Goal: Transaction & Acquisition: Purchase product/service

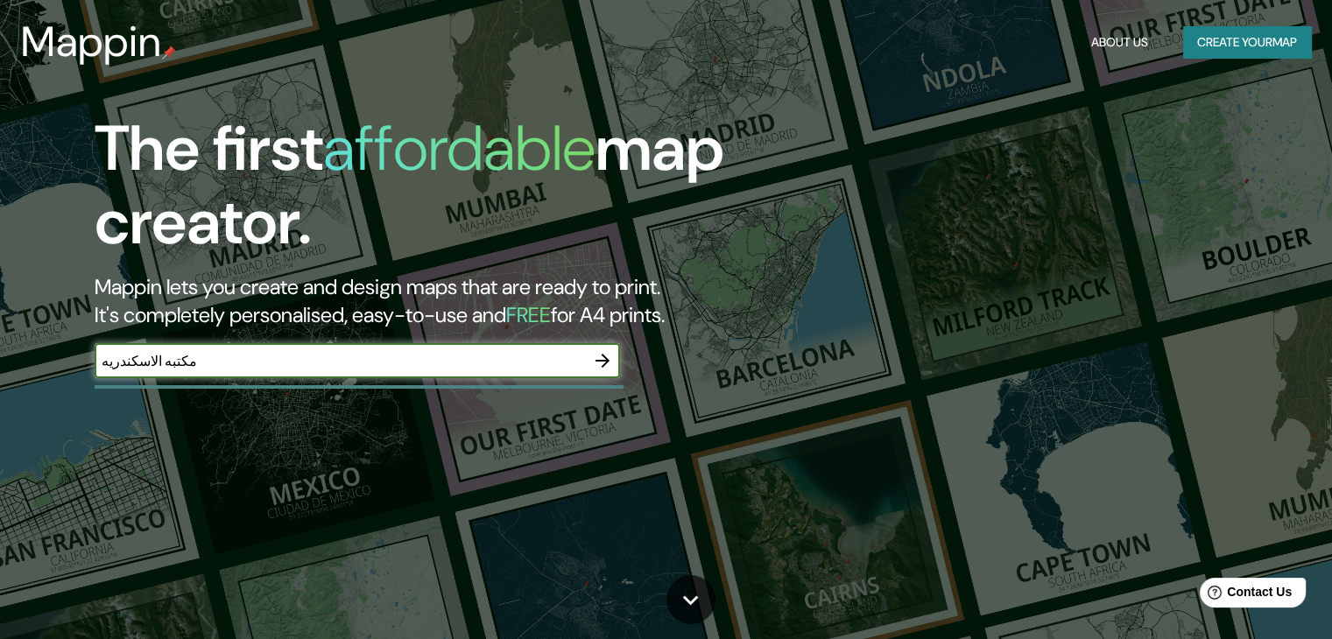
type input "مكتبه الاسكندريه"
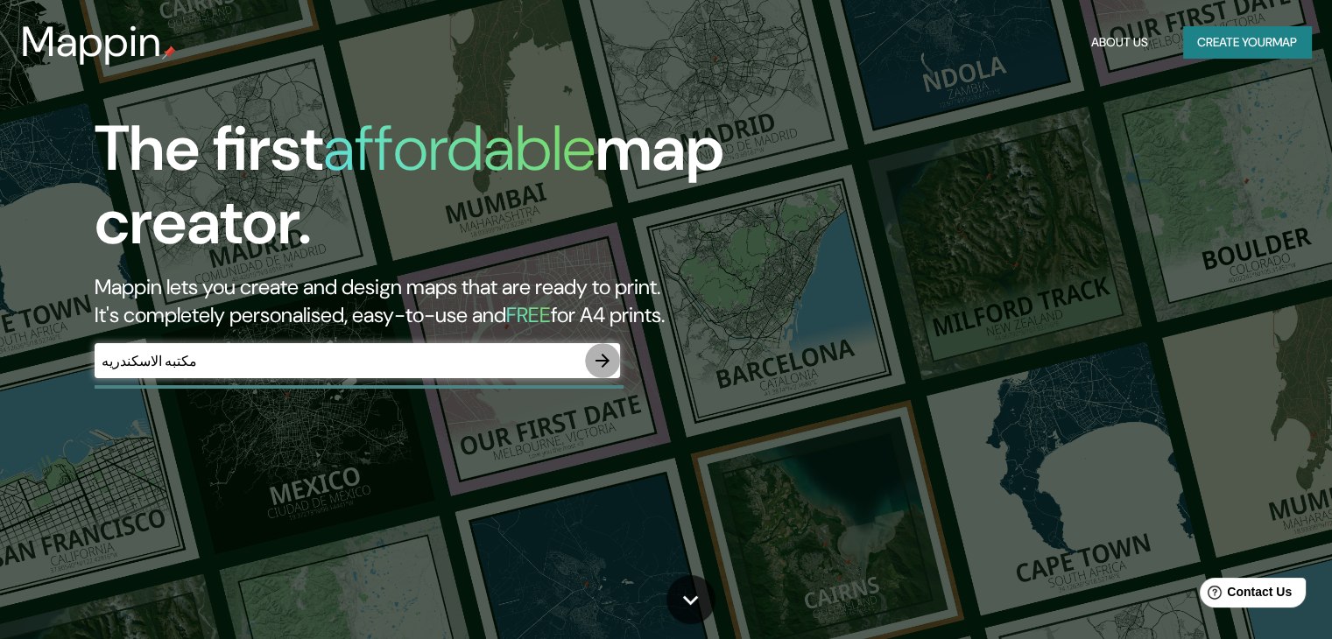
click at [600, 359] on icon "button" at bounding box center [602, 360] width 21 height 21
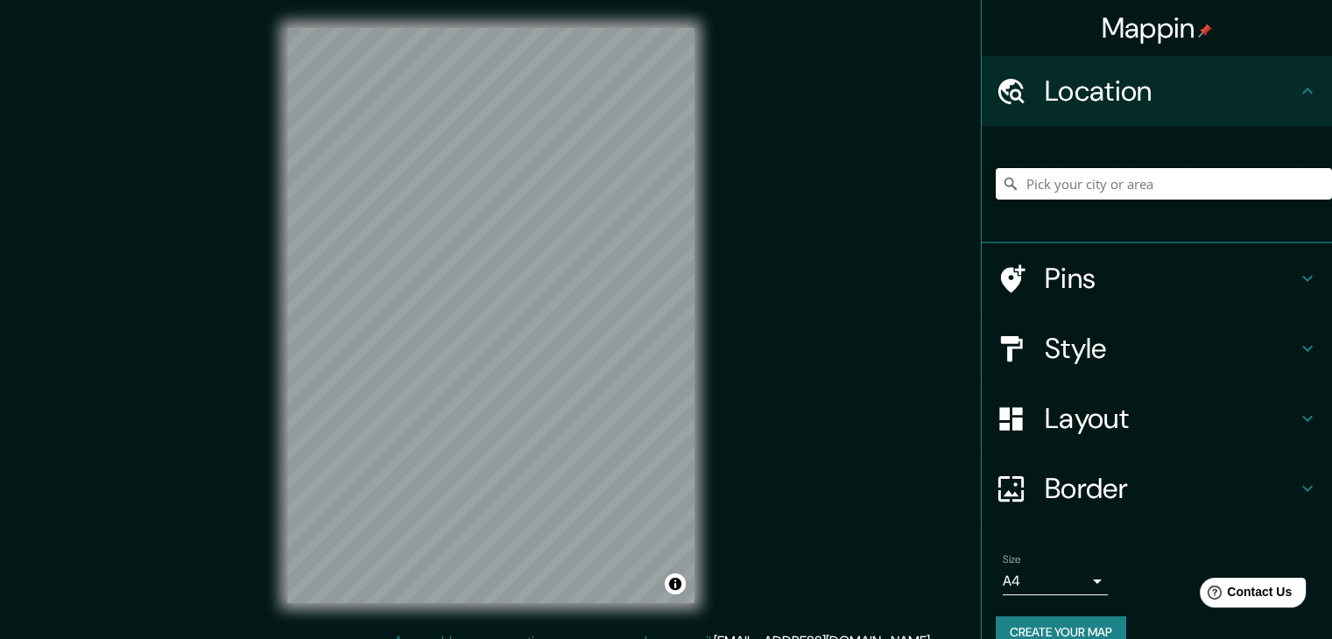
click at [1125, 182] on input "Pick your city or area" at bounding box center [1164, 184] width 336 height 32
click at [1130, 189] on input "[GEOGRAPHIC_DATA], [GEOGRAPHIC_DATA]" at bounding box center [1164, 184] width 336 height 32
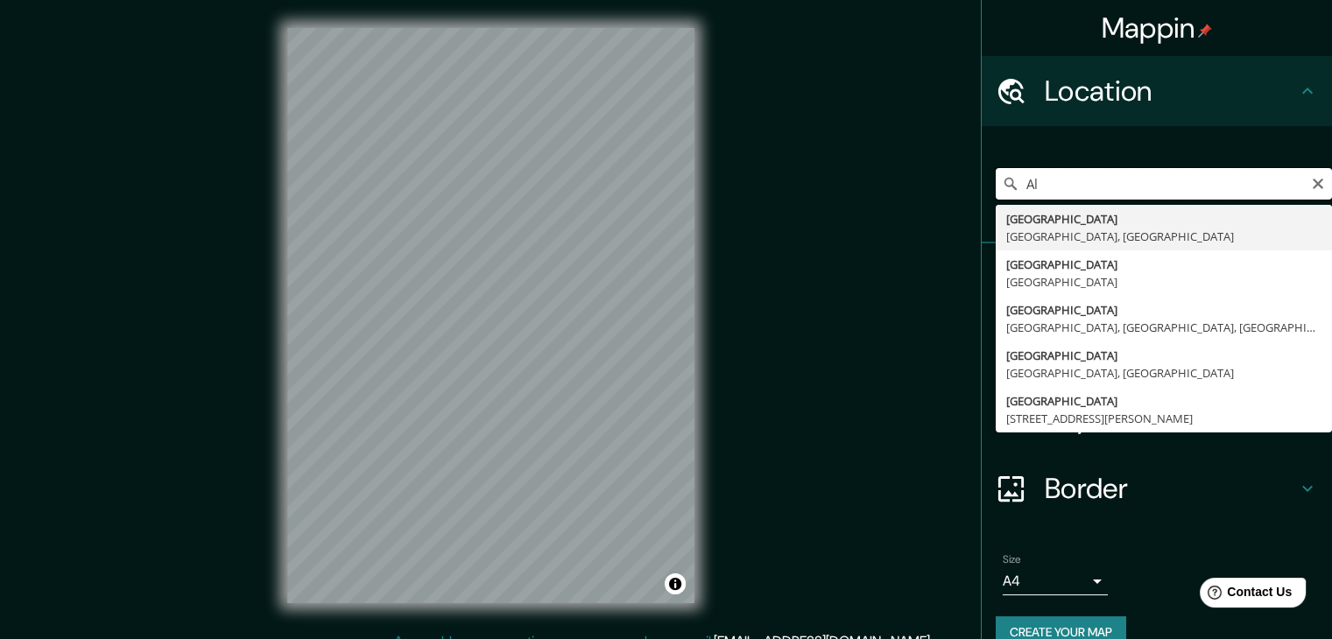
type input "A"
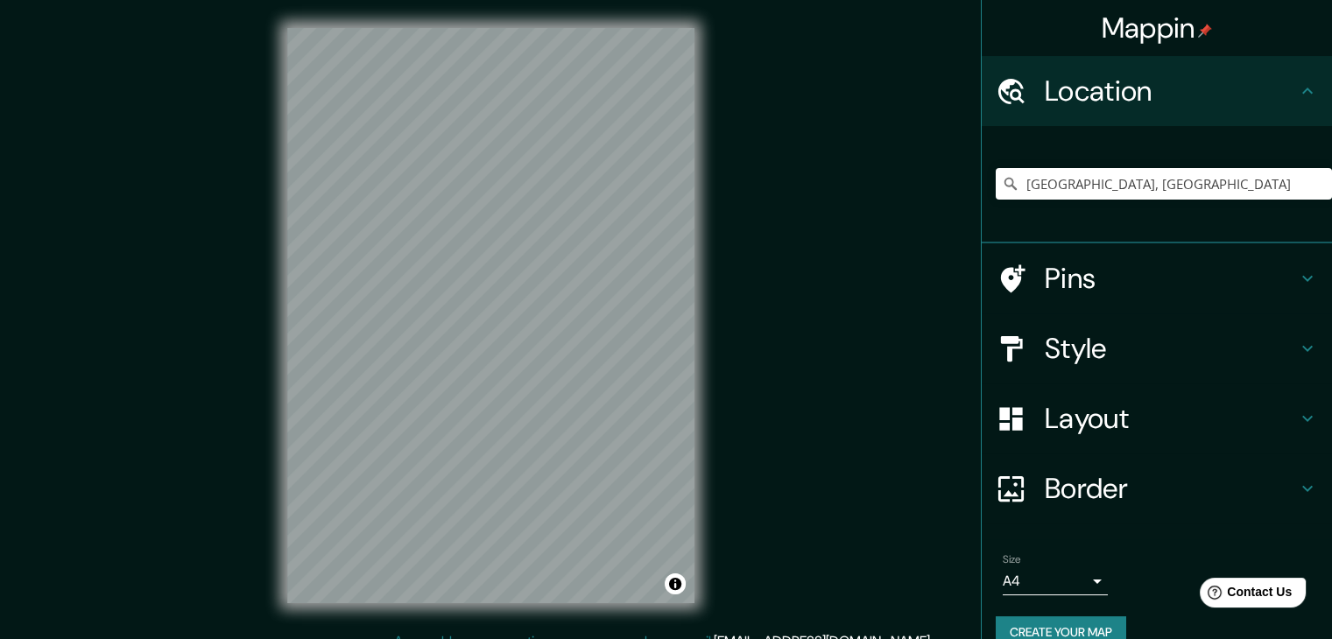
click at [415, 638] on html "Mappin Location [GEOGRAPHIC_DATA], [GEOGRAPHIC_DATA] [GEOGRAPHIC_DATA] [GEOGRAP…" at bounding box center [666, 319] width 1332 height 639
click at [1109, 345] on h4 "Style" at bounding box center [1171, 348] width 252 height 35
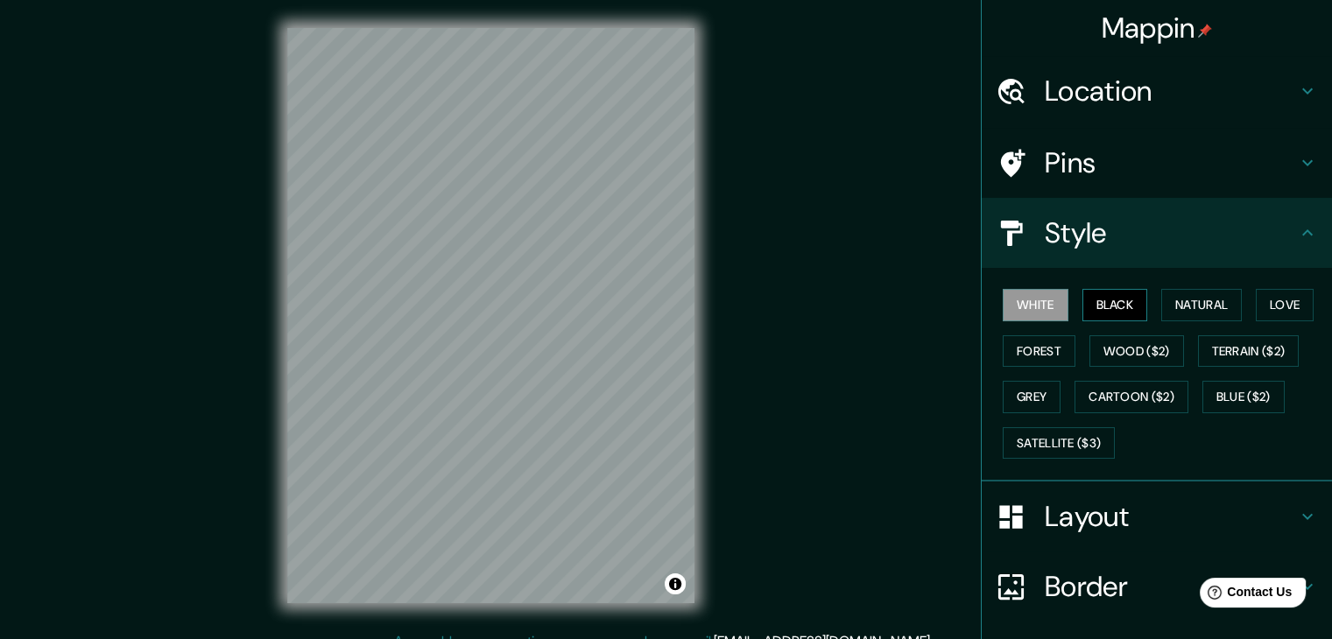
click at [1102, 305] on button "Black" at bounding box center [1115, 305] width 66 height 32
click at [743, 399] on div "Mappin Location [GEOGRAPHIC_DATA], [GEOGRAPHIC_DATA] [GEOGRAPHIC_DATA] [GEOGRAP…" at bounding box center [666, 329] width 1332 height 659
click at [704, 255] on div "© Mapbox © OpenStreetMap Improve this map" at bounding box center [490, 315] width 463 height 631
click at [1297, 96] on icon at bounding box center [1307, 91] width 21 height 21
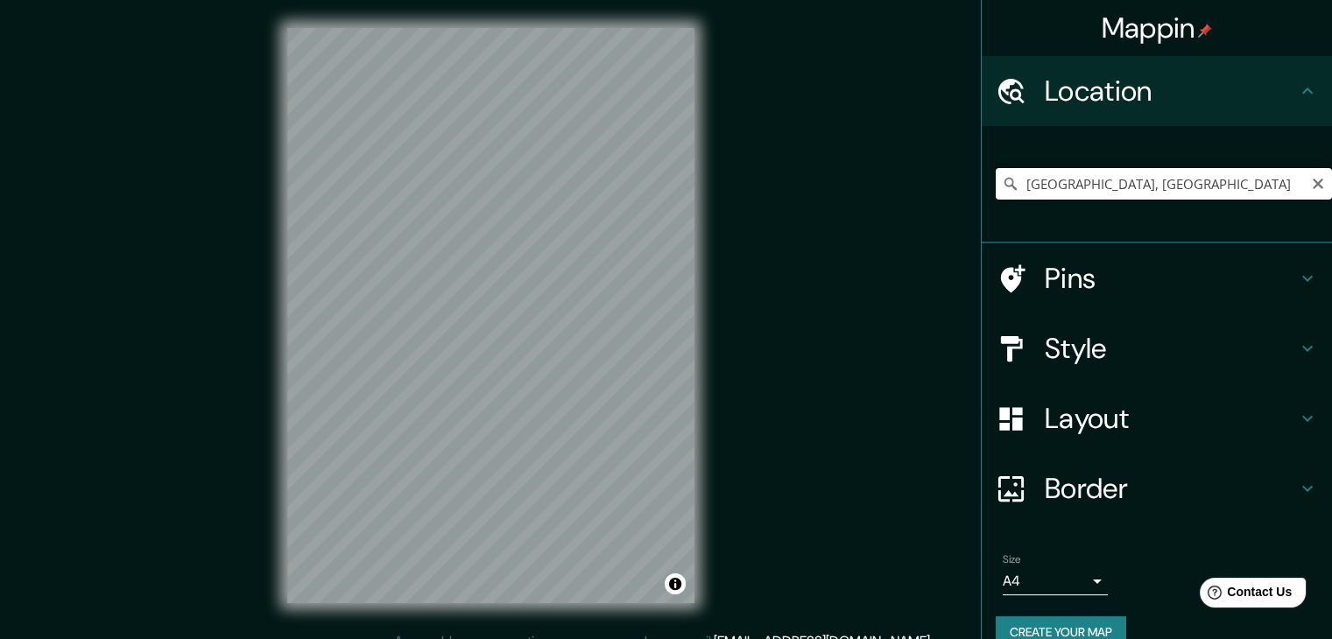
click at [1130, 173] on input "[GEOGRAPHIC_DATA], [GEOGRAPHIC_DATA]" at bounding box center [1164, 184] width 336 height 32
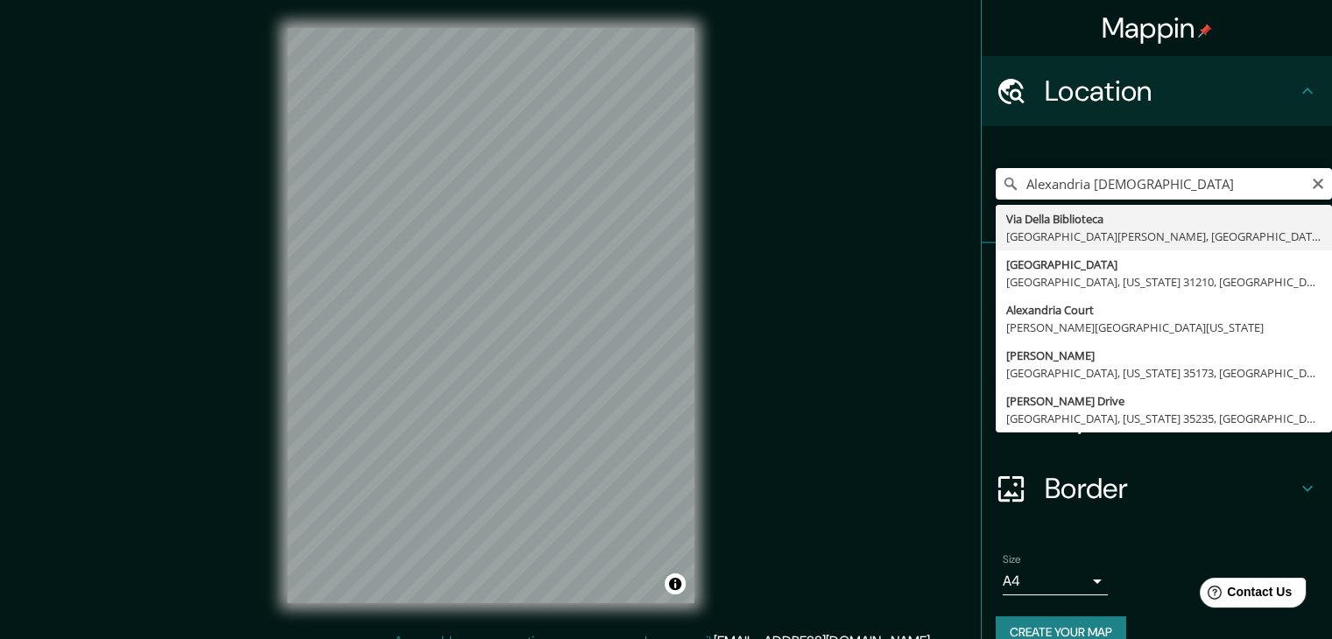
type input "[GEOGRAPHIC_DATA][PERSON_NAME], [GEOGRAPHIC_DATA]"
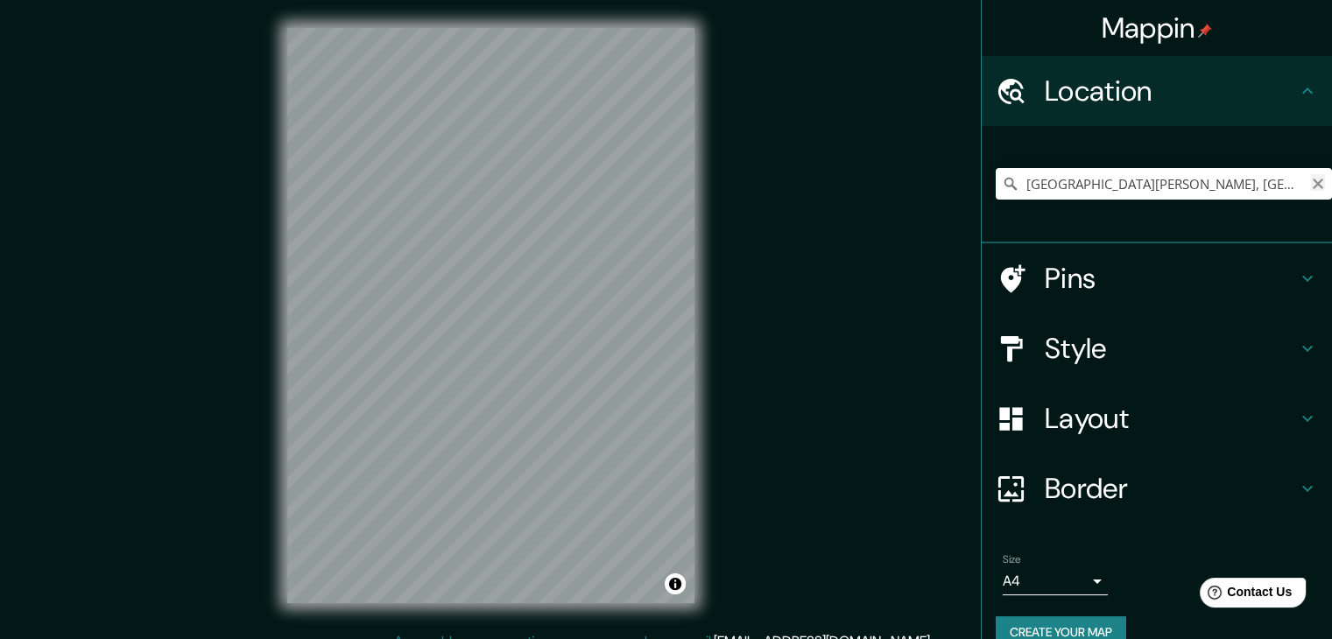
click at [1311, 187] on icon "Clear" at bounding box center [1318, 184] width 14 height 14
click at [1285, 180] on input "[GEOGRAPHIC_DATA][PERSON_NAME], [GEOGRAPHIC_DATA]" at bounding box center [1164, 184] width 336 height 32
click at [1285, 183] on input "[GEOGRAPHIC_DATA][PERSON_NAME], [GEOGRAPHIC_DATA]" at bounding box center [1164, 184] width 336 height 32
click at [1298, 183] on input "[GEOGRAPHIC_DATA][PERSON_NAME], [GEOGRAPHIC_DATA]" at bounding box center [1164, 184] width 336 height 32
drag, startPoint x: 1295, startPoint y: 183, endPoint x: 964, endPoint y: 215, distance: 332.6
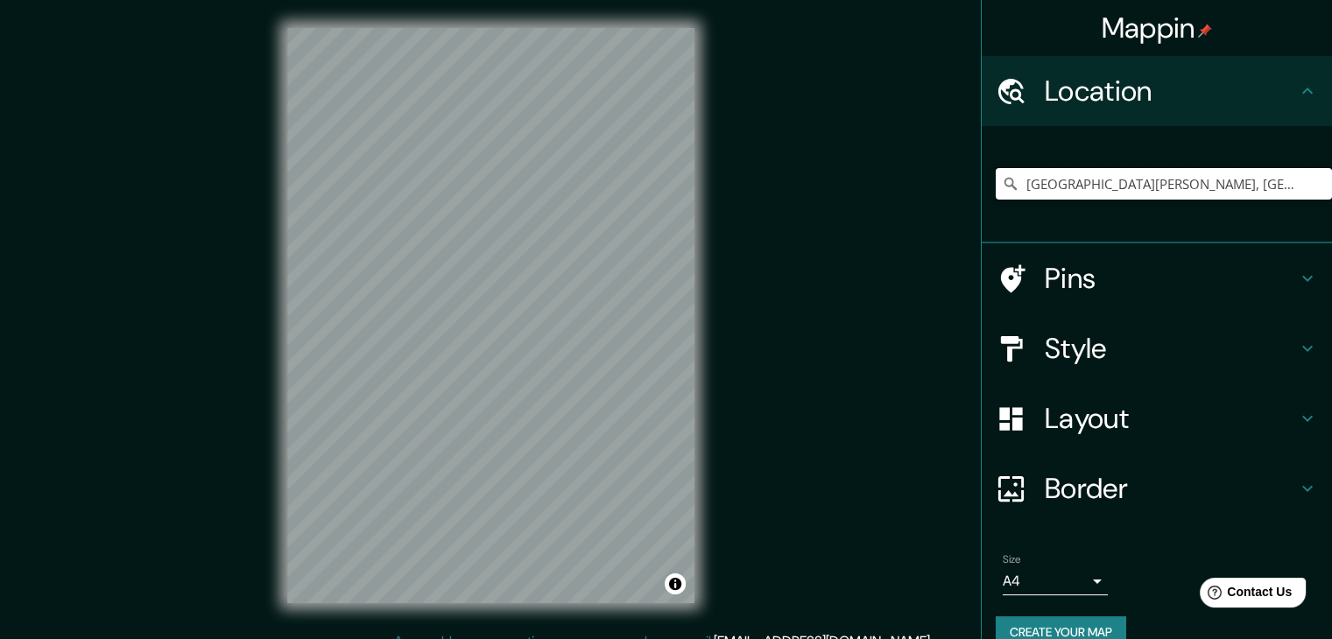
click at [964, 215] on div "Mappin Location [STREET_ADDRESS][PERSON_NAME] [GEOGRAPHIC_DATA][PERSON_NAME], […" at bounding box center [666, 329] width 1332 height 659
type input "[GEOGRAPHIC_DATA][PERSON_NAME], [GEOGRAPHIC_DATA]"
click at [1311, 187] on icon "Clear" at bounding box center [1318, 184] width 14 height 14
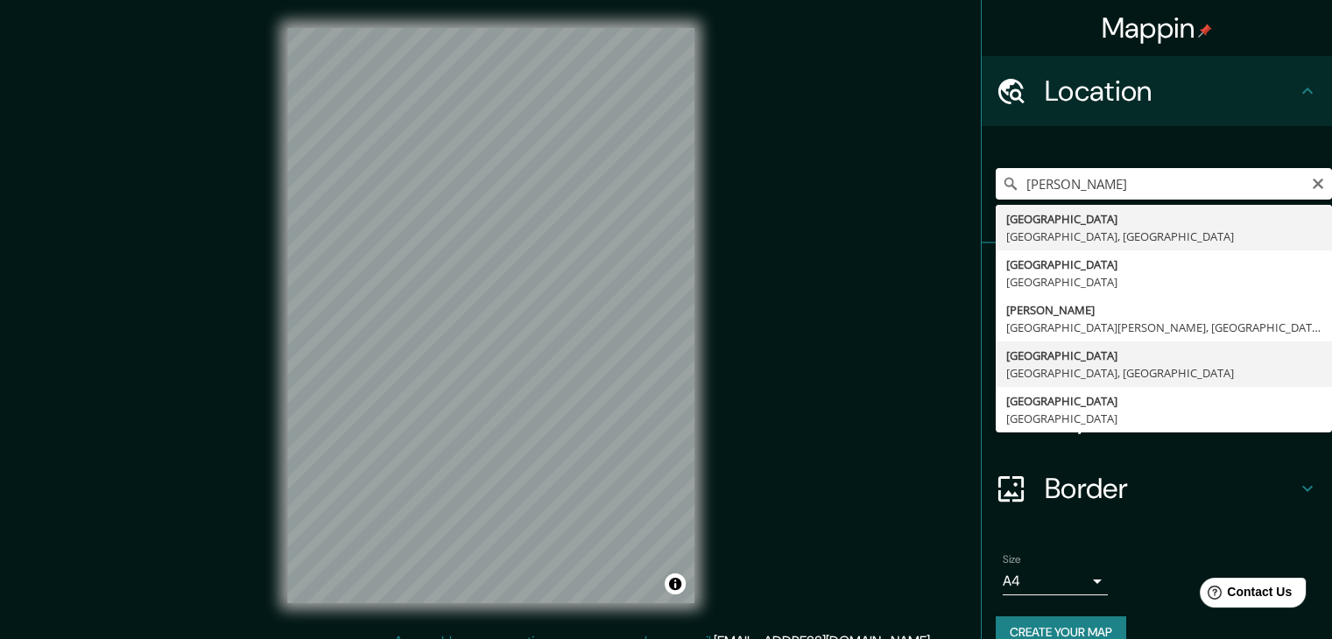
type input "[GEOGRAPHIC_DATA], [GEOGRAPHIC_DATA], [GEOGRAPHIC_DATA]"
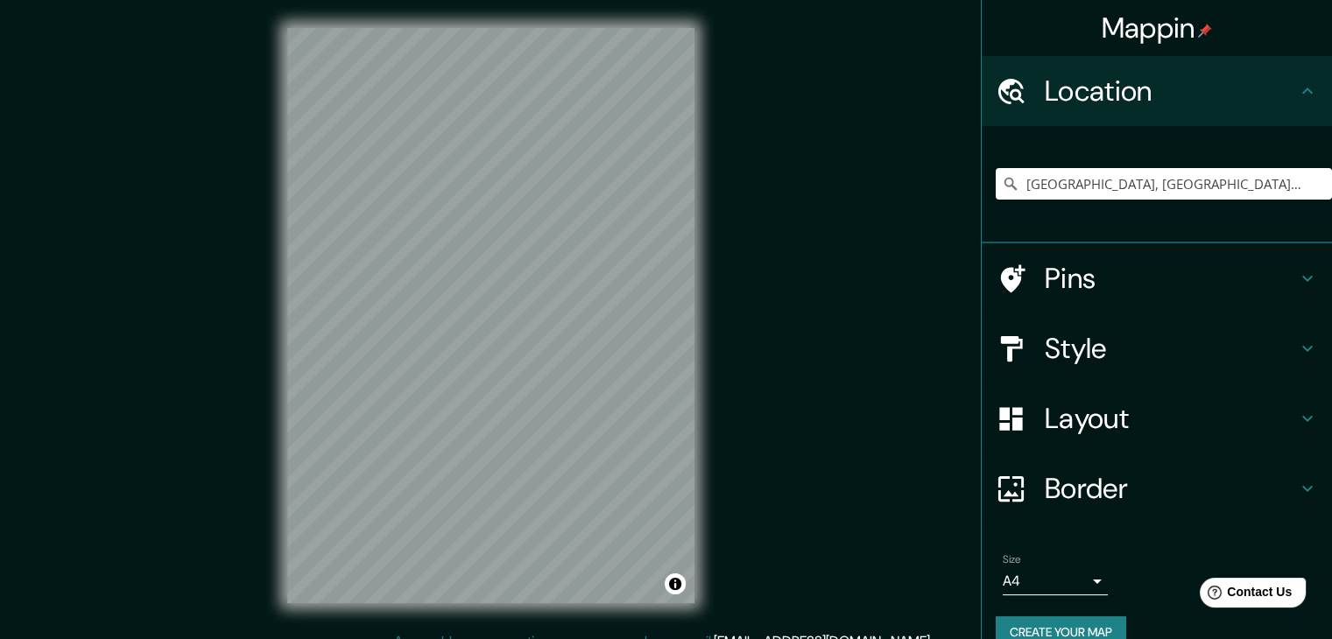
click at [1297, 495] on icon at bounding box center [1307, 488] width 21 height 21
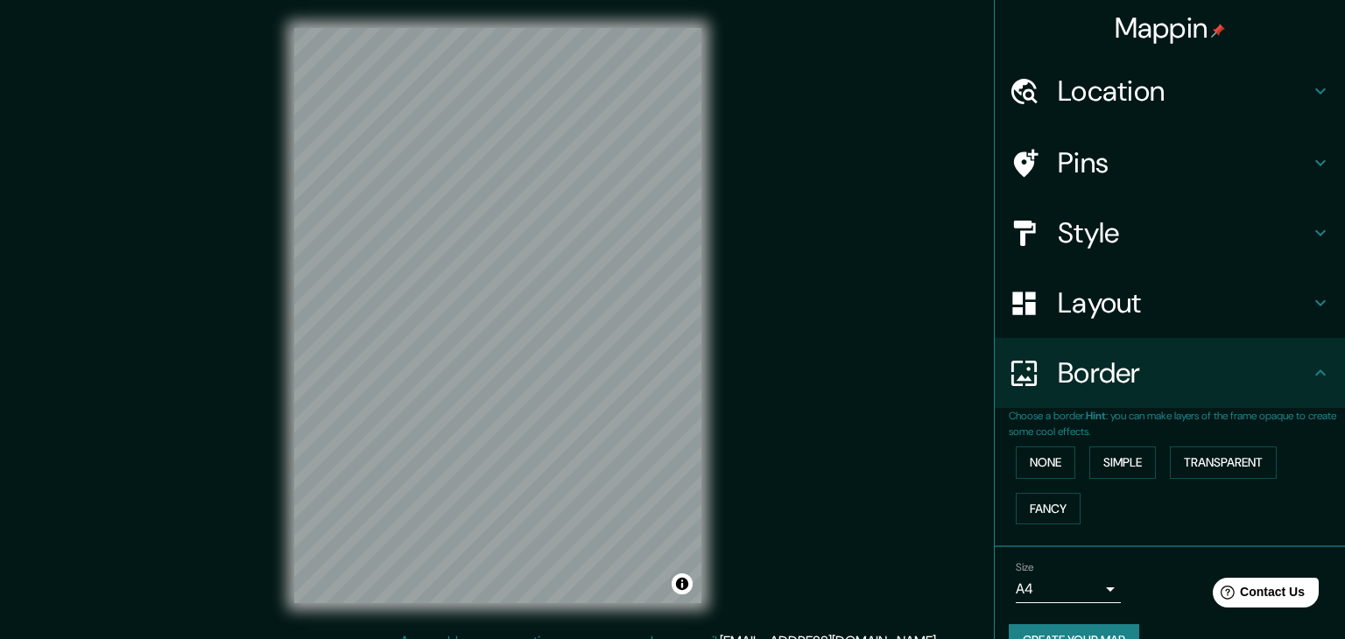
click at [1088, 587] on body "Mappin Location [GEOGRAPHIC_DATA], [GEOGRAPHIC_DATA], [GEOGRAPHIC_DATA] Pins St…" at bounding box center [672, 319] width 1345 height 639
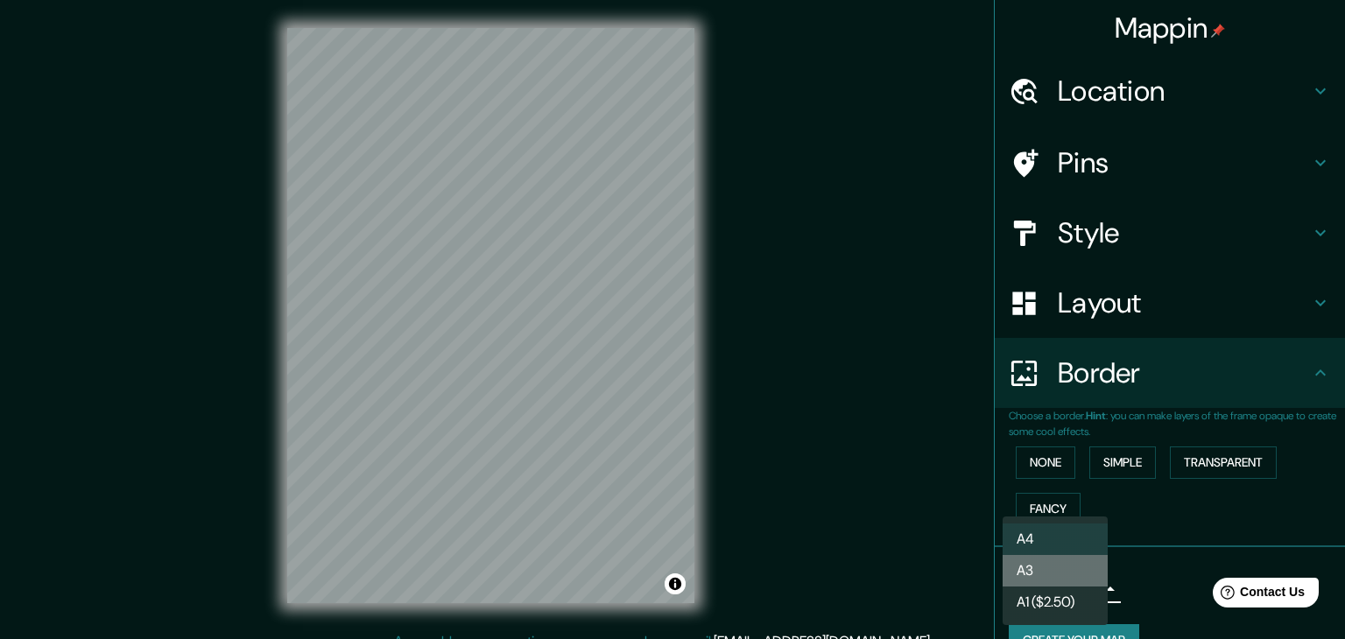
click at [1046, 561] on li "A3" at bounding box center [1055, 571] width 105 height 32
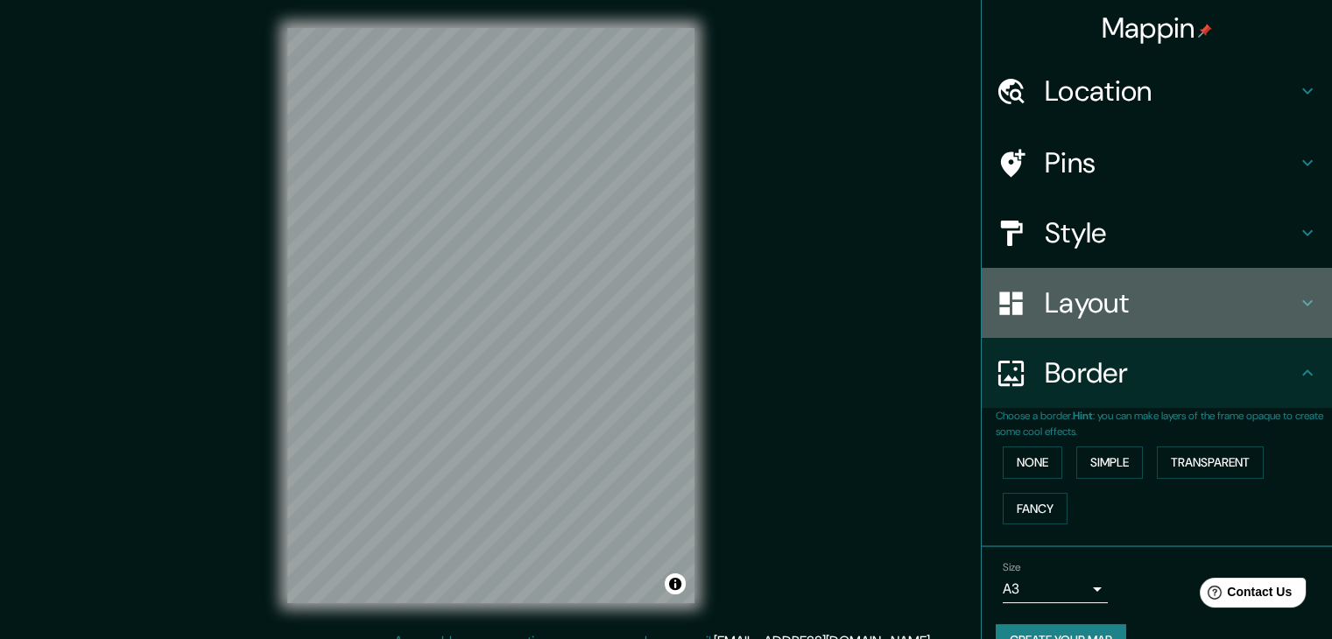
click at [1282, 314] on h4 "Layout" at bounding box center [1171, 302] width 252 height 35
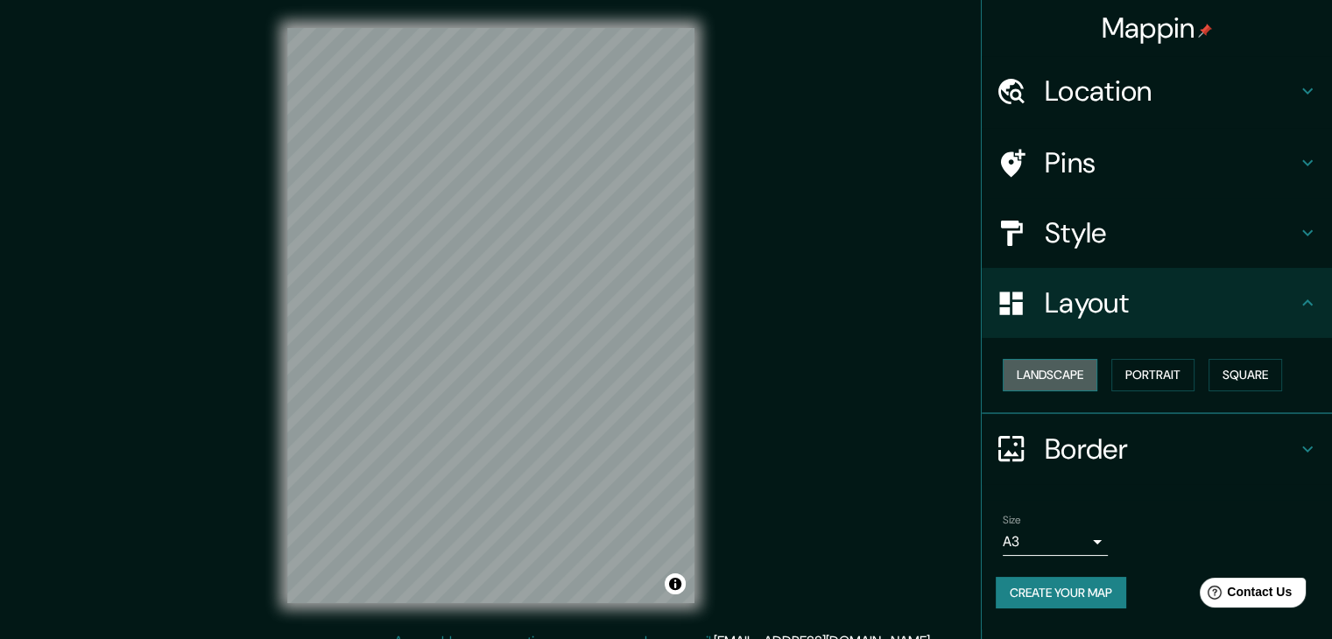
click at [1027, 375] on button "Landscape" at bounding box center [1050, 375] width 95 height 32
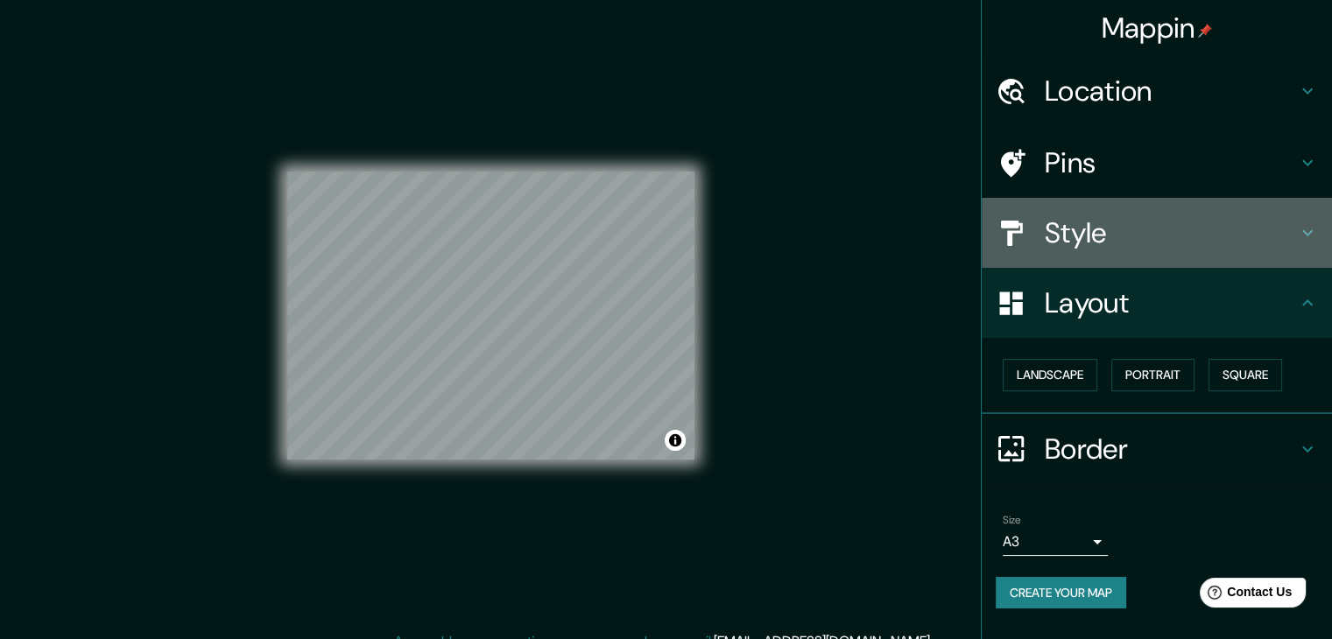
click at [1297, 232] on icon at bounding box center [1307, 232] width 21 height 21
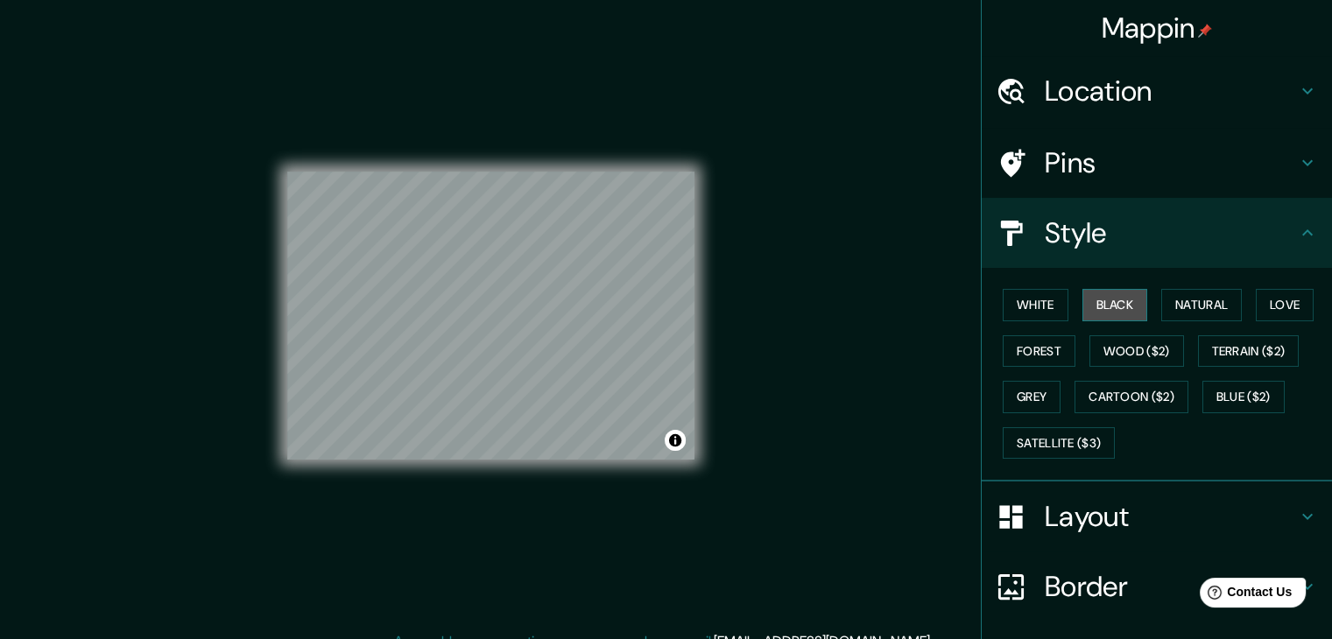
click at [1116, 306] on button "Black" at bounding box center [1115, 305] width 66 height 32
click at [1035, 313] on button "White" at bounding box center [1036, 305] width 66 height 32
click at [1096, 306] on button "Black" at bounding box center [1115, 305] width 66 height 32
click at [1163, 299] on button "Natural" at bounding box center [1201, 305] width 81 height 32
click at [1091, 299] on button "Black" at bounding box center [1115, 305] width 66 height 32
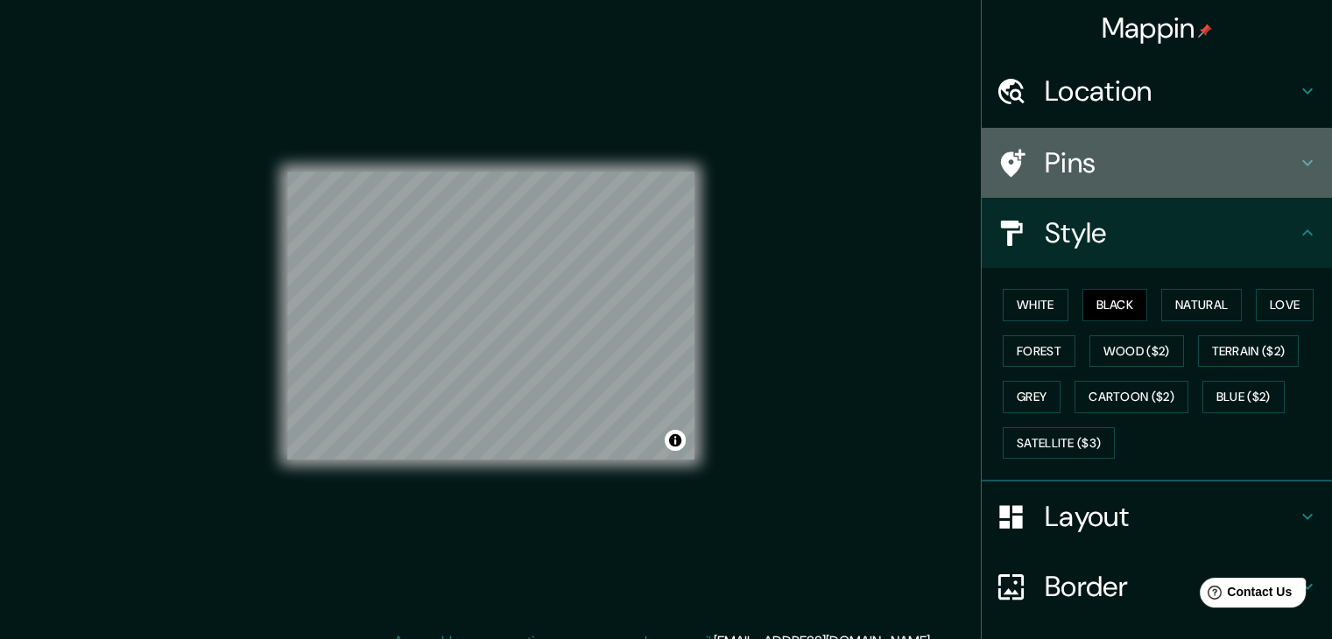
click at [1297, 155] on icon at bounding box center [1307, 162] width 21 height 21
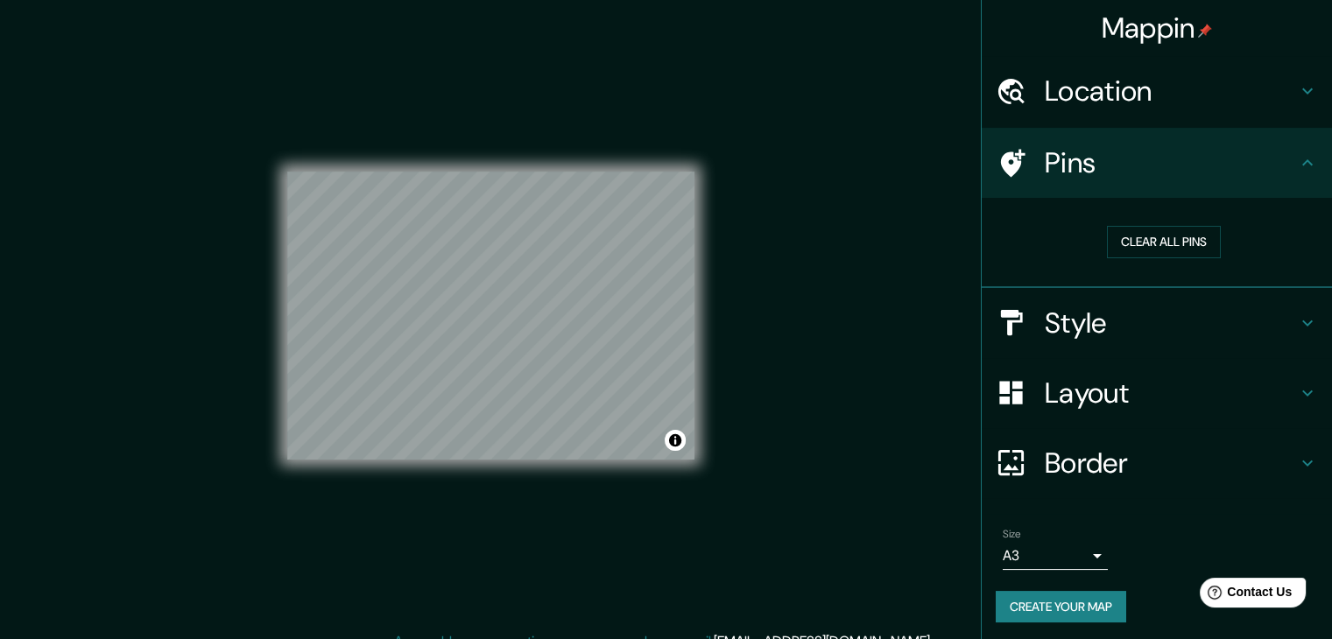
click at [825, 229] on div "Mappin Location [GEOGRAPHIC_DATA], [GEOGRAPHIC_DATA], [GEOGRAPHIC_DATA] Pins Cl…" at bounding box center [666, 329] width 1332 height 659
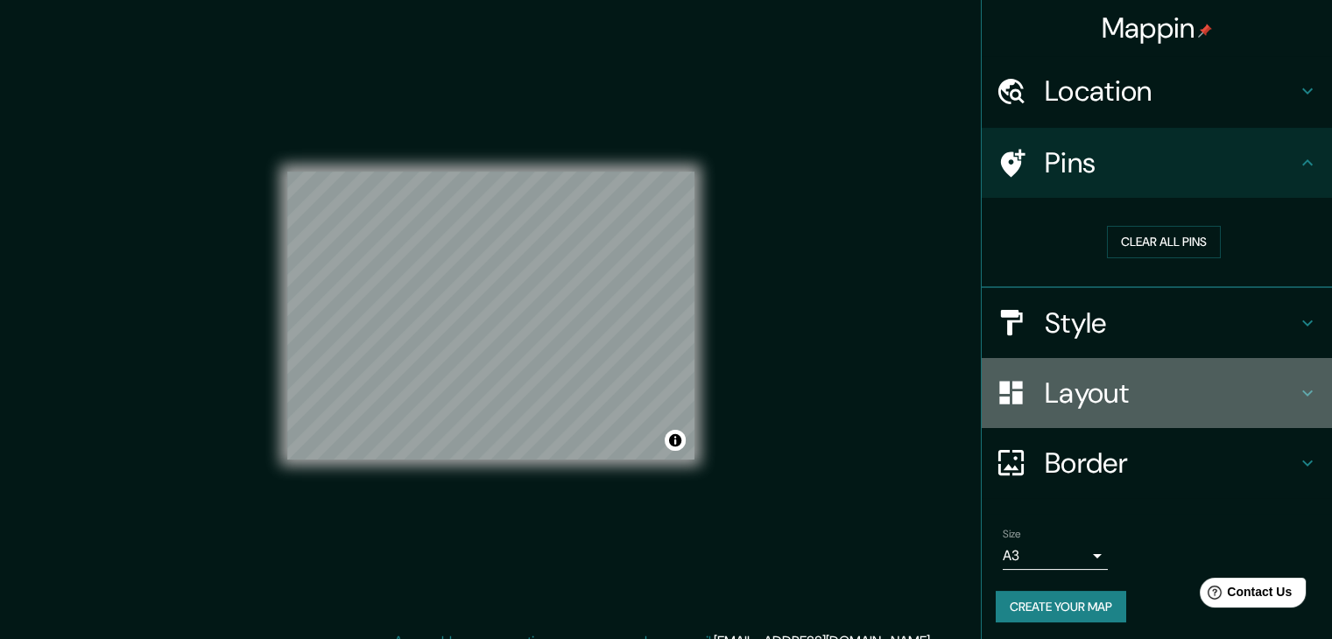
click at [1297, 390] on icon at bounding box center [1307, 393] width 21 height 21
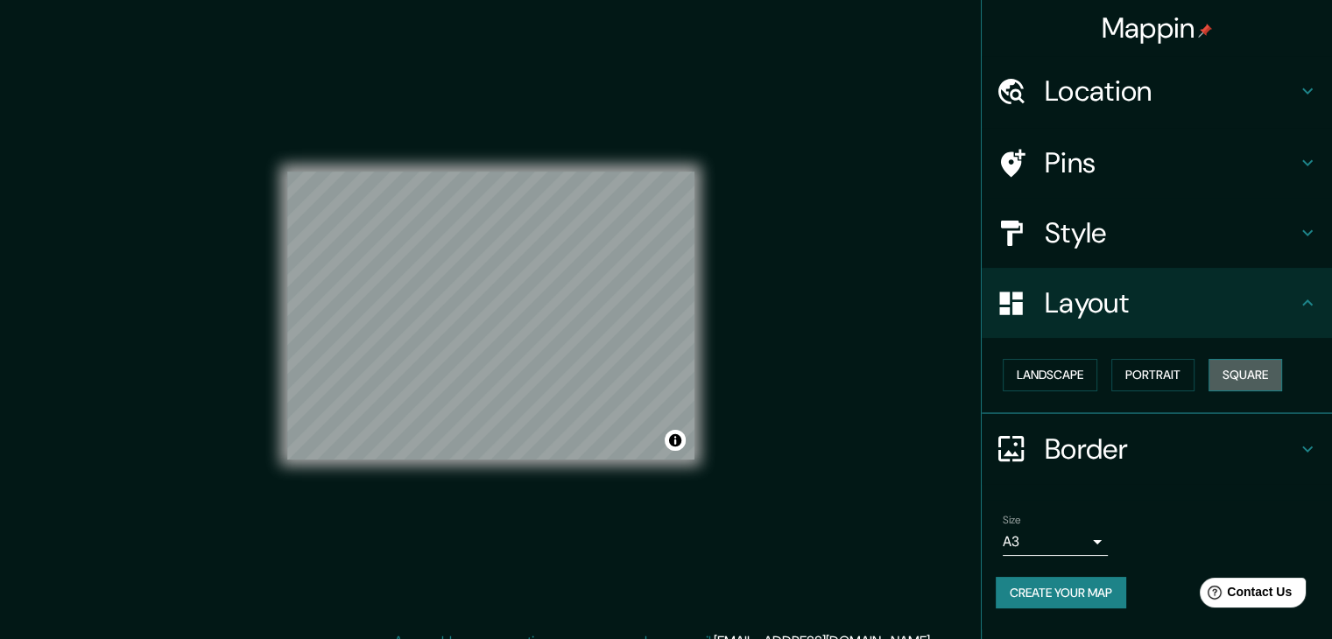
click at [1253, 383] on button "Square" at bounding box center [1245, 375] width 74 height 32
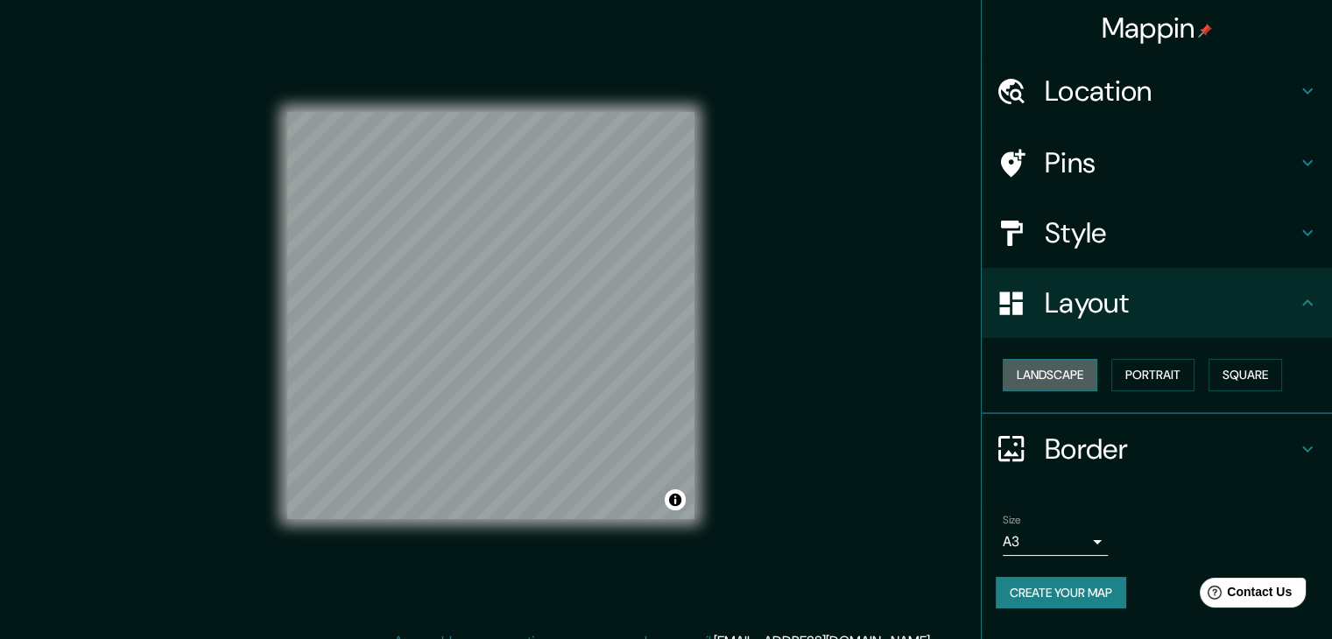
click at [1086, 360] on button "Landscape" at bounding box center [1050, 375] width 95 height 32
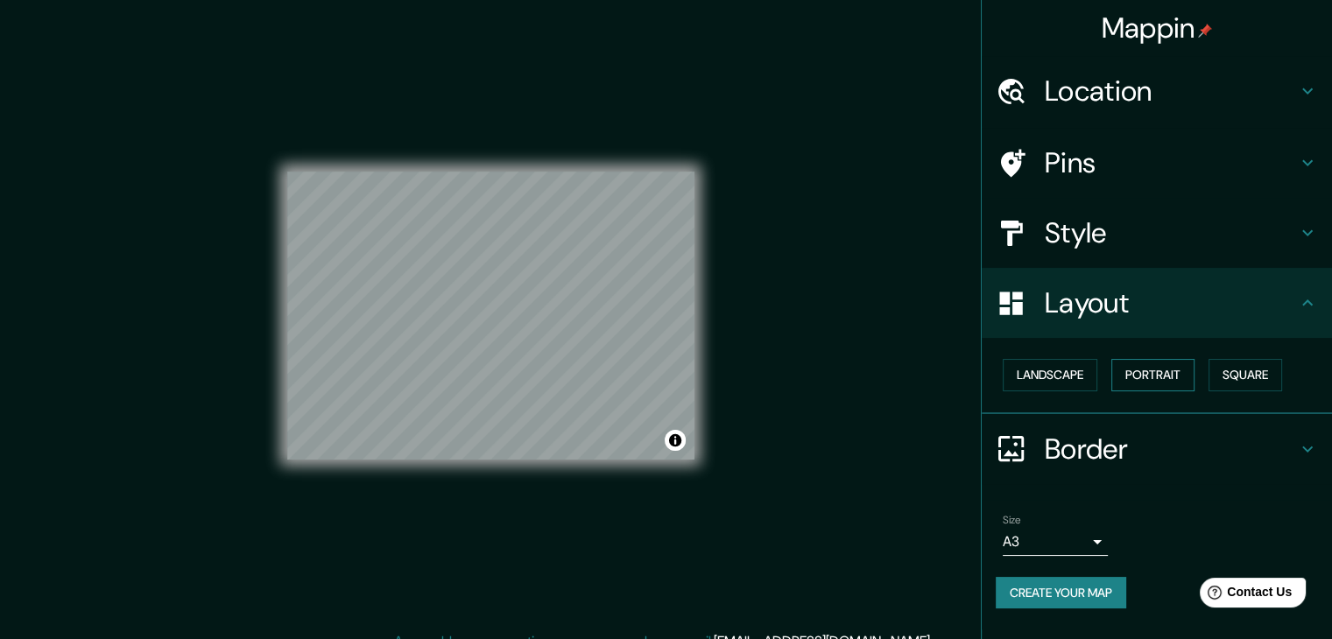
click at [1145, 367] on button "Portrait" at bounding box center [1152, 375] width 83 height 32
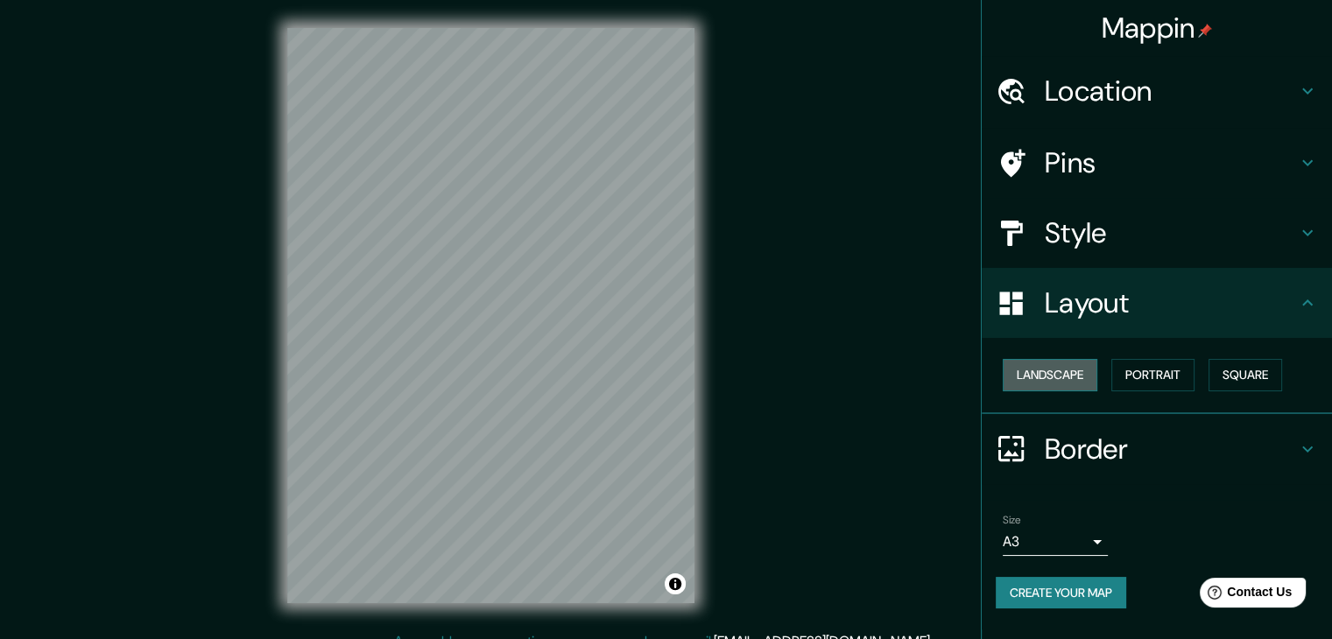
click at [1072, 376] on button "Landscape" at bounding box center [1050, 375] width 95 height 32
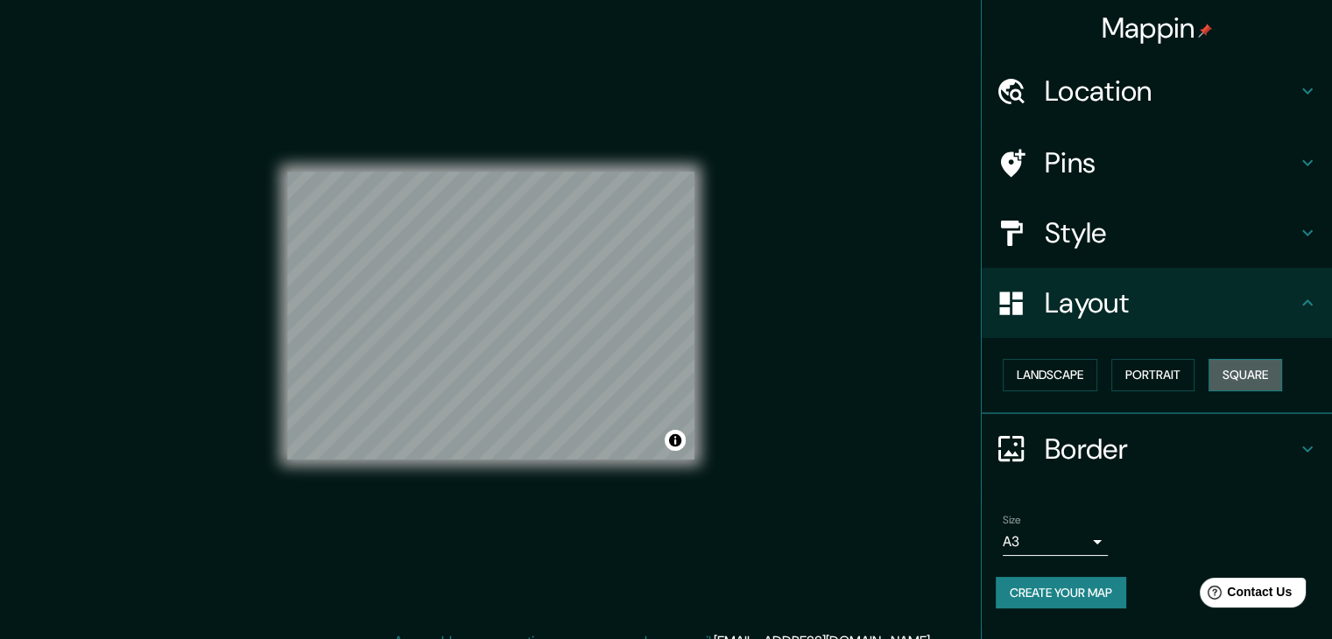
click at [1236, 376] on button "Square" at bounding box center [1245, 375] width 74 height 32
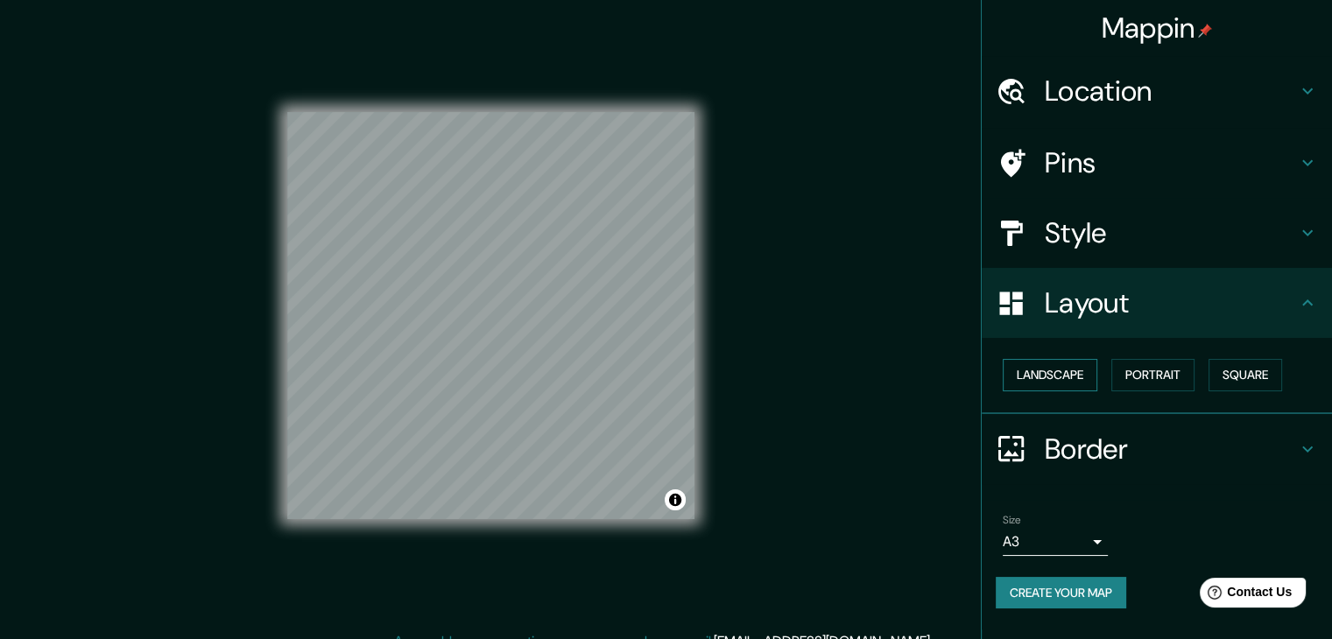
click at [1066, 366] on button "Landscape" at bounding box center [1050, 375] width 95 height 32
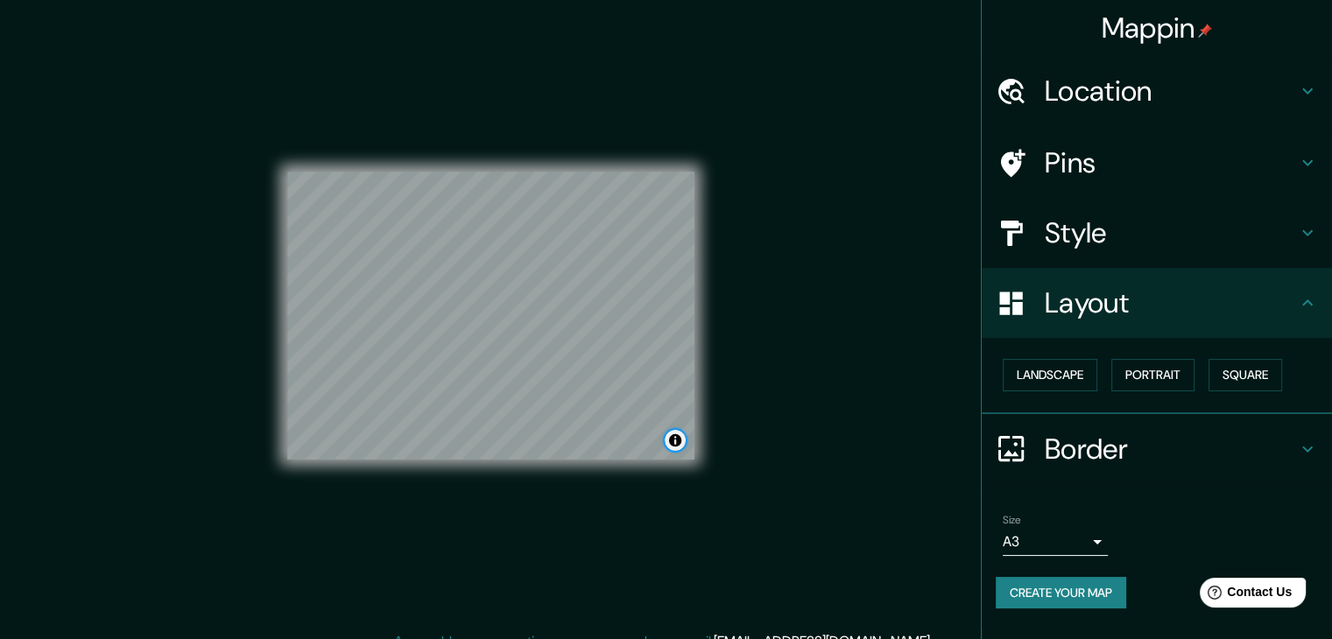
click at [680, 442] on button "Toggle attribution" at bounding box center [675, 440] width 21 height 21
click at [663, 583] on div "© Mapbox © OpenStreetMap Improve this map" at bounding box center [490, 315] width 407 height 575
click at [720, 394] on div "© Mapbox © OpenStreetMap Improve this map" at bounding box center [490, 315] width 463 height 631
click at [739, 365] on div "Mappin Location [GEOGRAPHIC_DATA], [GEOGRAPHIC_DATA], [GEOGRAPHIC_DATA] Pins St…" at bounding box center [666, 329] width 1332 height 659
click at [672, 370] on div at bounding box center [669, 368] width 14 height 14
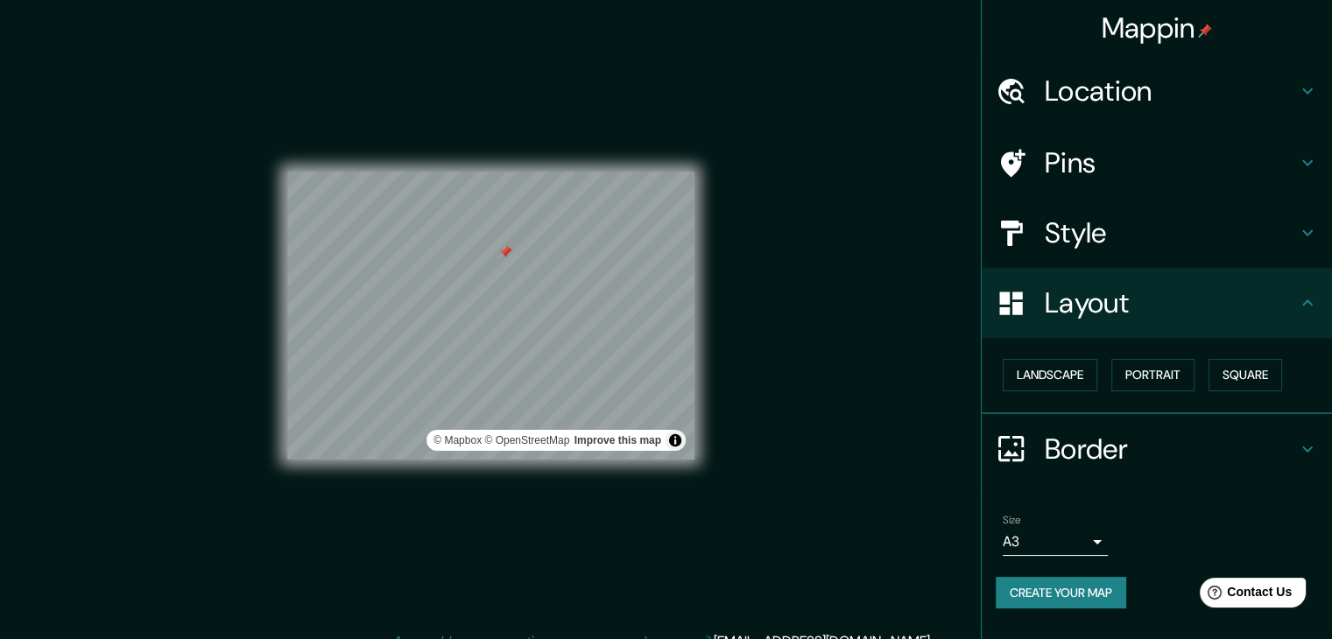
click at [503, 246] on div at bounding box center [505, 252] width 14 height 14
click at [1275, 387] on button "Square" at bounding box center [1245, 375] width 74 height 32
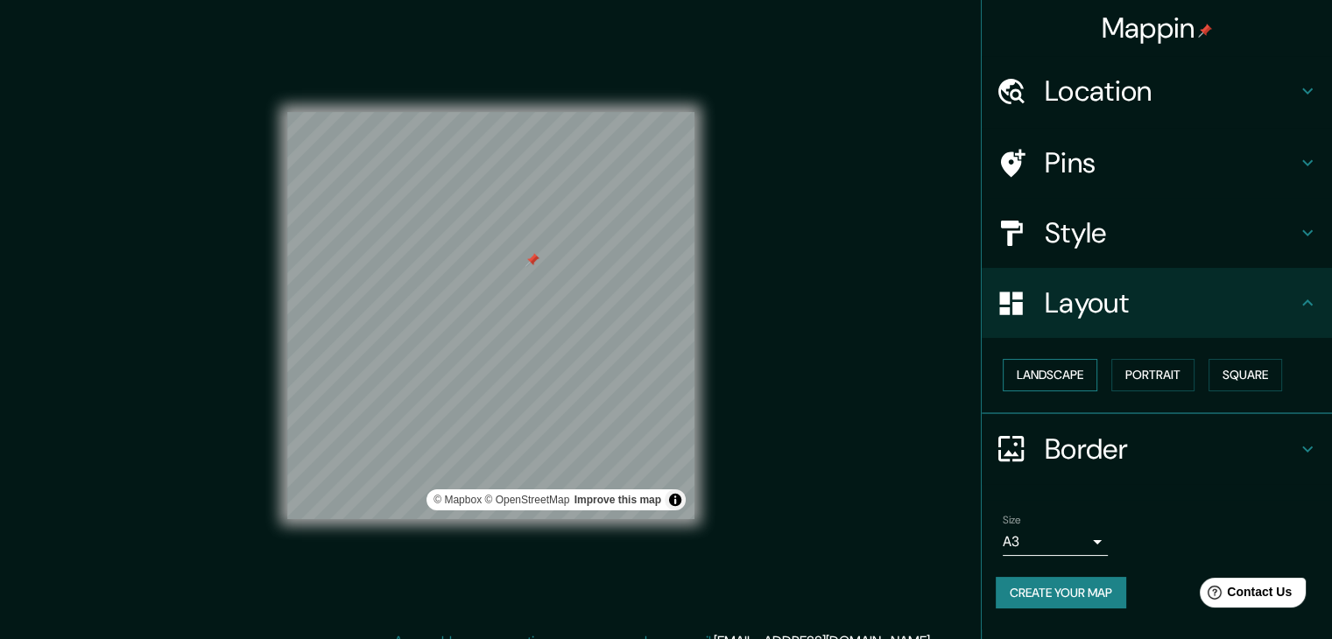
click at [1086, 385] on button "Landscape" at bounding box center [1050, 375] width 95 height 32
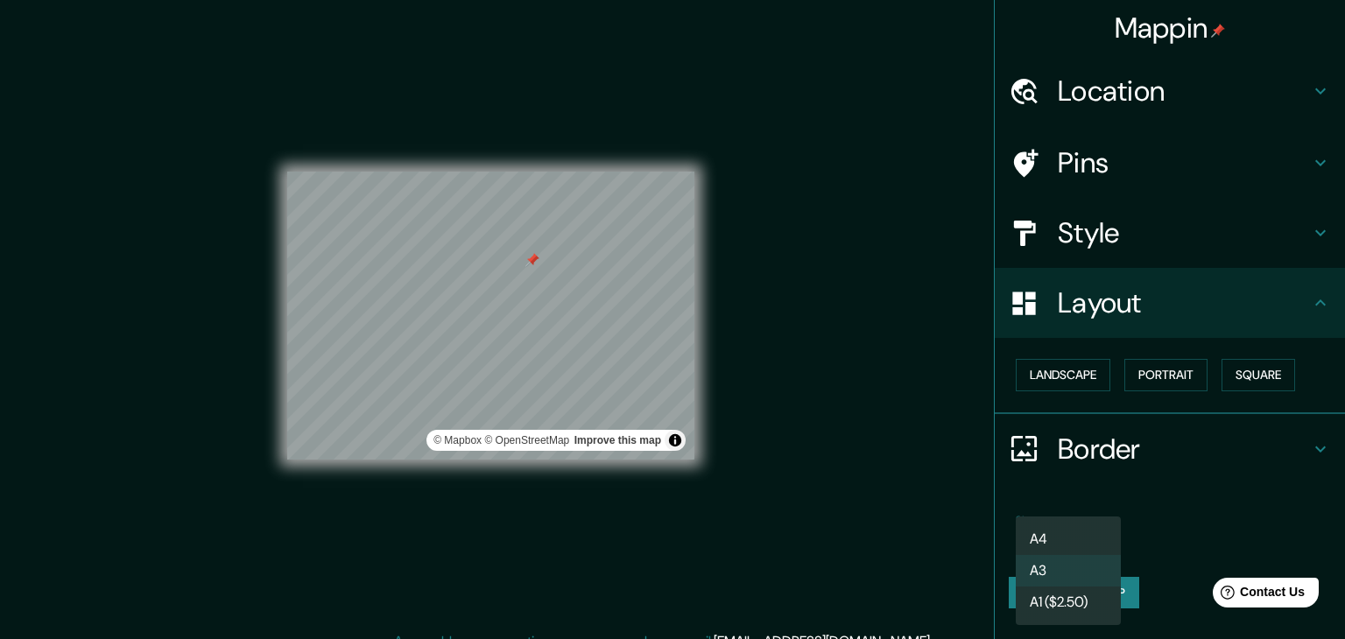
click at [1082, 547] on body "Mappin Location [GEOGRAPHIC_DATA], [GEOGRAPHIC_DATA], [GEOGRAPHIC_DATA] Pins St…" at bounding box center [672, 319] width 1345 height 639
click at [1070, 549] on li "A4" at bounding box center [1068, 540] width 105 height 32
click at [1070, 549] on body "Mappin Location [GEOGRAPHIC_DATA], [GEOGRAPHIC_DATA], [GEOGRAPHIC_DATA] Pins St…" at bounding box center [672, 319] width 1345 height 639
click at [1067, 572] on li "A3" at bounding box center [1068, 571] width 105 height 32
type input "a4"
